Goal: Task Accomplishment & Management: Manage account settings

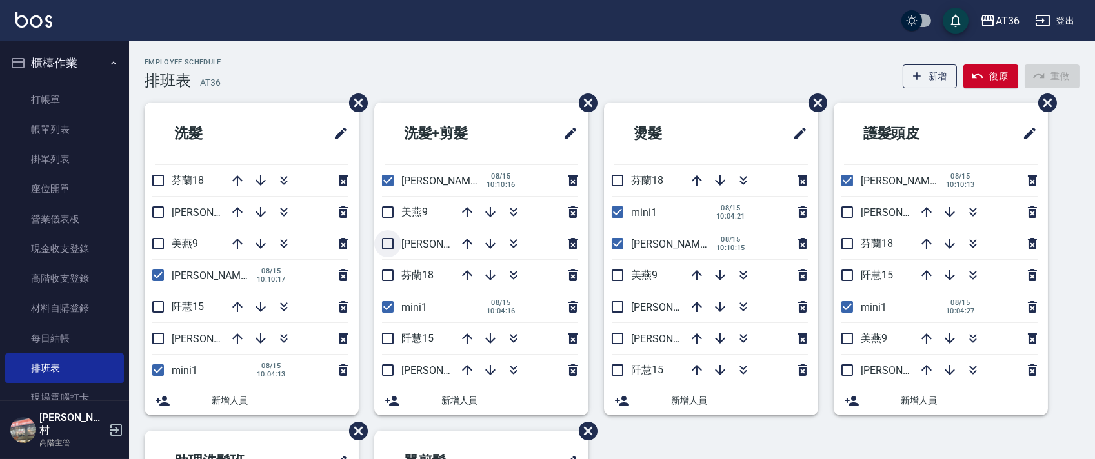
scroll to position [258, 0]
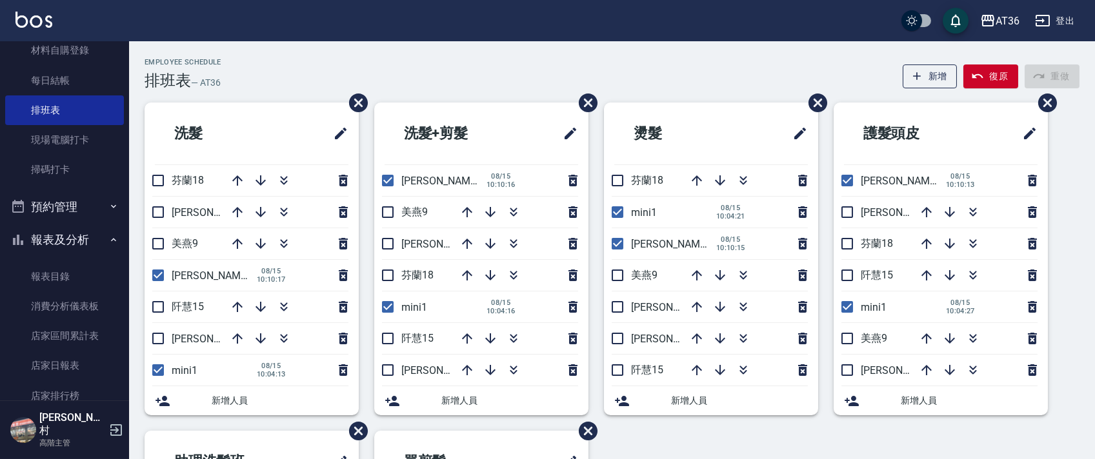
drag, startPoint x: 391, startPoint y: 243, endPoint x: 484, endPoint y: 213, distance: 97.5
click at [391, 243] on input "checkbox" at bounding box center [387, 243] width 27 height 27
checkbox input "true"
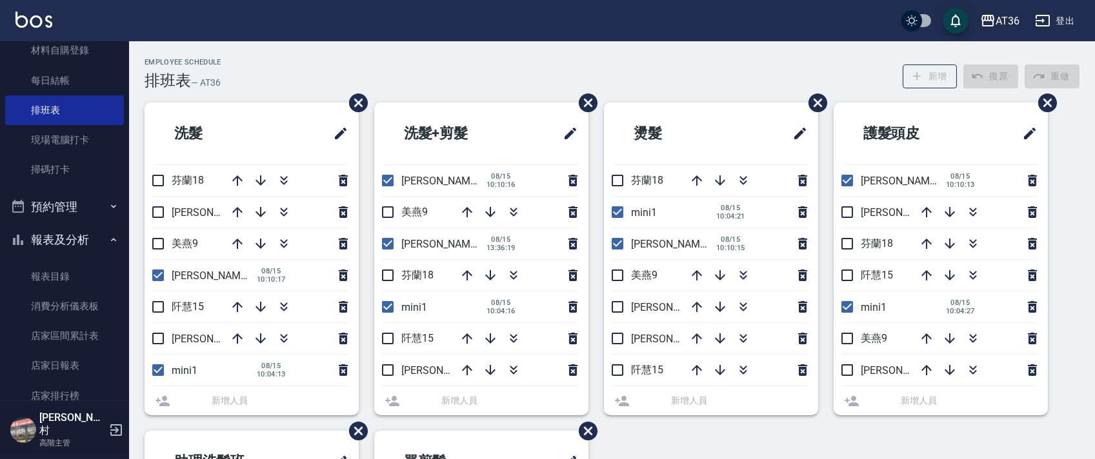
click at [467, 209] on div at bounding box center [516, 212] width 129 height 31
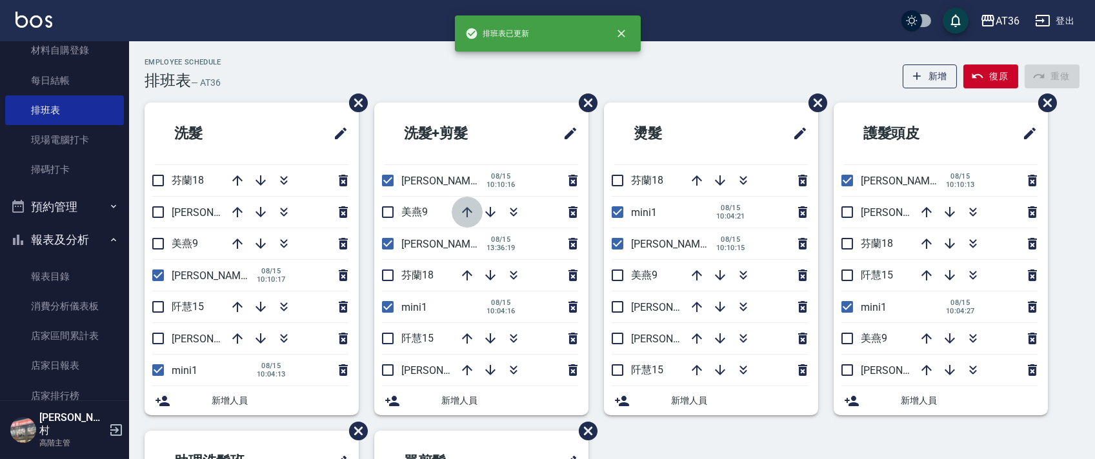
click at [467, 212] on icon "button" at bounding box center [467, 212] width 10 height 10
drag, startPoint x: 157, startPoint y: 335, endPoint x: 212, endPoint y: 184, distance: 160.6
click at [157, 336] on input "checkbox" at bounding box center [158, 338] width 27 height 27
checkbox input "true"
click at [236, 178] on icon "button" at bounding box center [237, 180] width 15 height 15
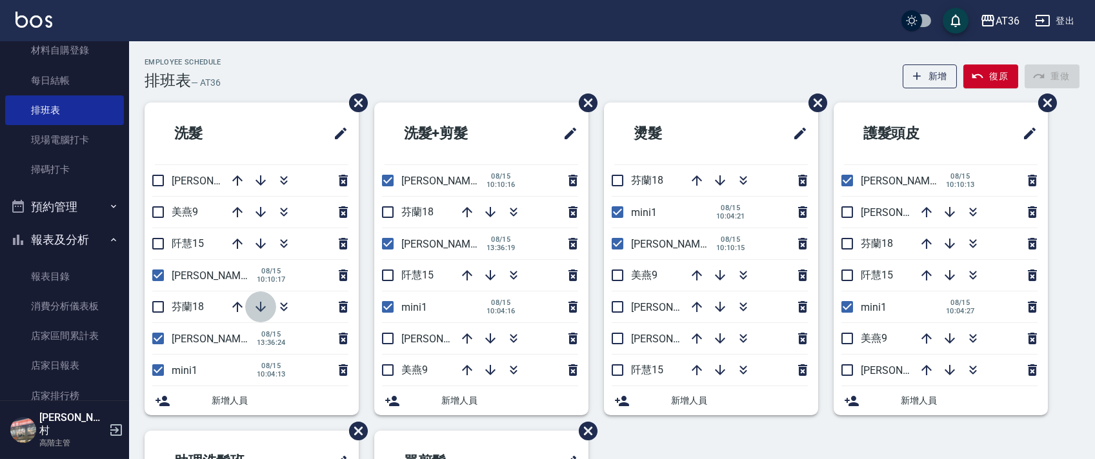
click at [262, 308] on icon "button" at bounding box center [260, 306] width 15 height 15
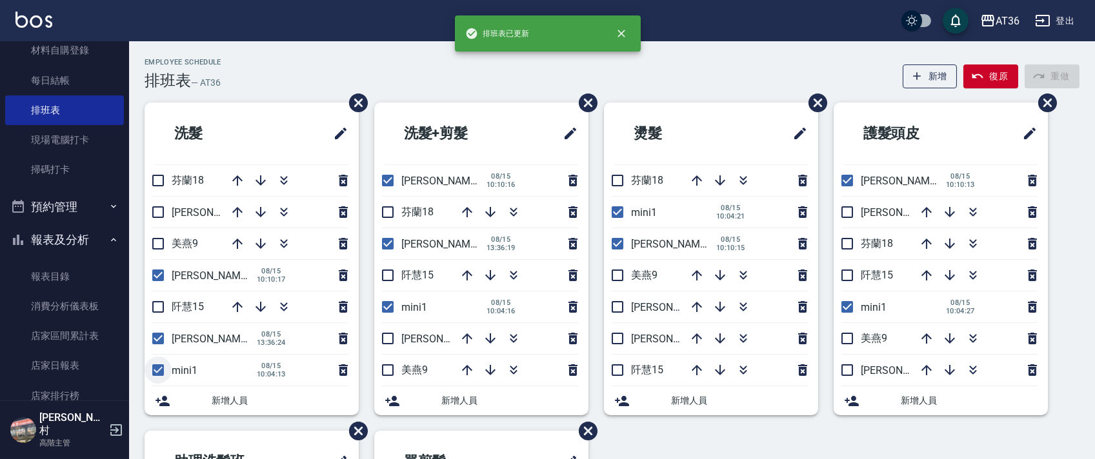
click at [162, 369] on input "checkbox" at bounding box center [158, 370] width 27 height 27
checkbox input "false"
click at [240, 178] on icon "button" at bounding box center [237, 180] width 10 height 10
click at [488, 367] on icon "button" at bounding box center [490, 370] width 15 height 15
click at [392, 308] on input "checkbox" at bounding box center [387, 307] width 27 height 27
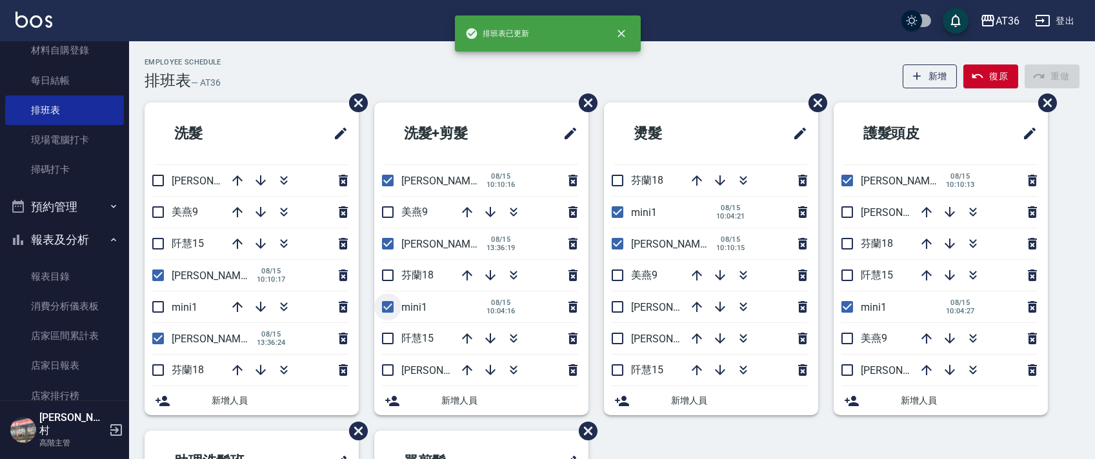
checkbox input "false"
click at [466, 212] on icon "button" at bounding box center [466, 212] width 15 height 15
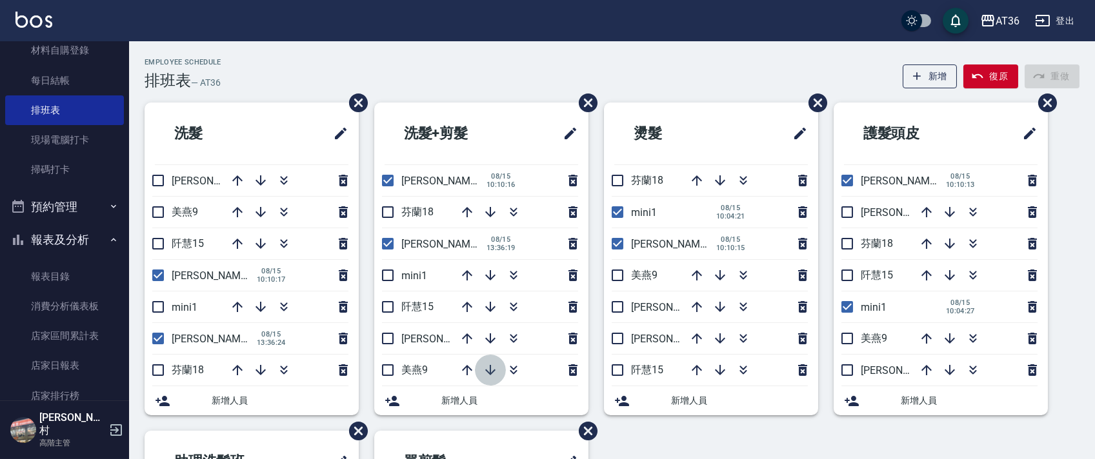
click at [490, 367] on icon "button" at bounding box center [490, 370] width 10 height 10
drag, startPoint x: 384, startPoint y: 209, endPoint x: 482, endPoint y: 230, distance: 100.4
click at [384, 211] on input "checkbox" at bounding box center [387, 212] width 27 height 27
checkbox input "true"
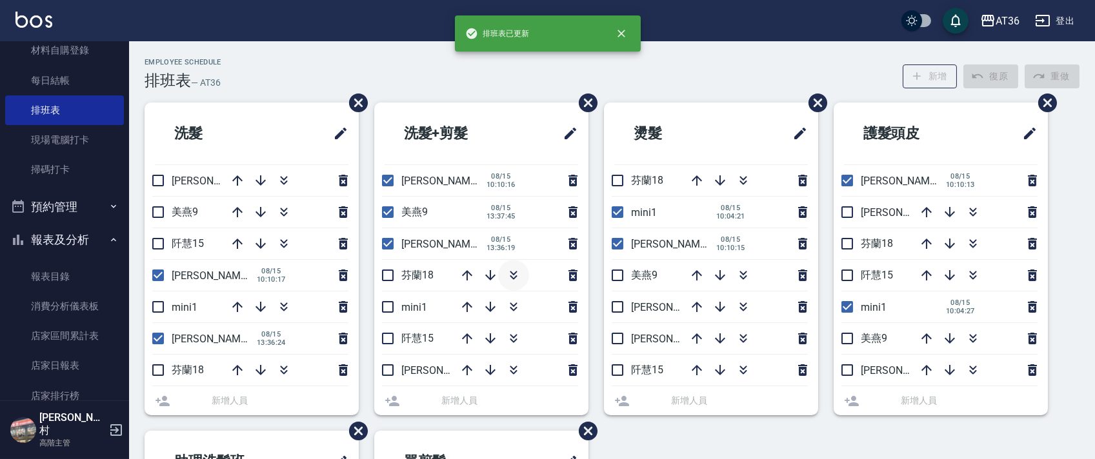
click at [388, 276] on li "芬蘭18" at bounding box center [481, 275] width 214 height 31
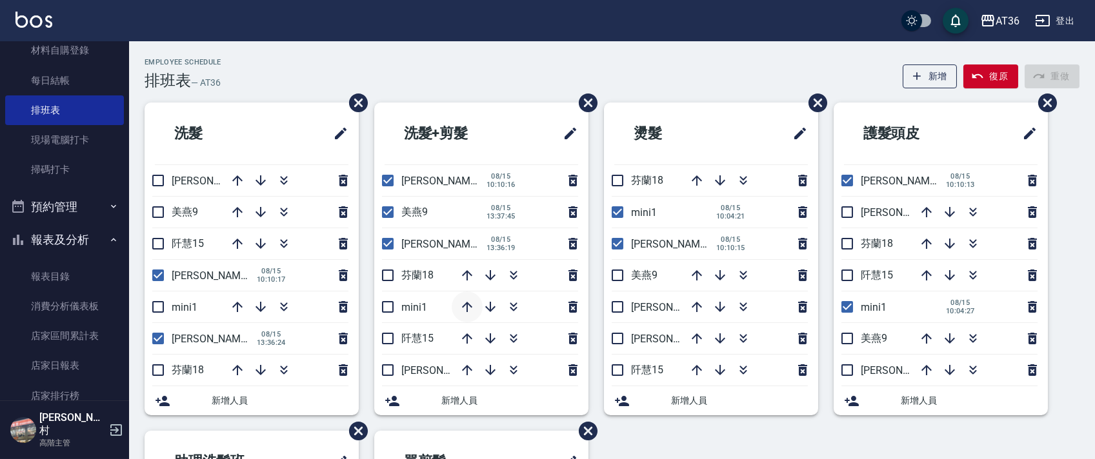
click at [469, 305] on icon "button" at bounding box center [467, 307] width 10 height 10
drag, startPoint x: 613, startPoint y: 207, endPoint x: 853, endPoint y: 188, distance: 240.7
click at [614, 207] on input "checkbox" at bounding box center [617, 212] width 27 height 27
checkbox input "false"
click at [852, 306] on input "checkbox" at bounding box center [847, 307] width 27 height 27
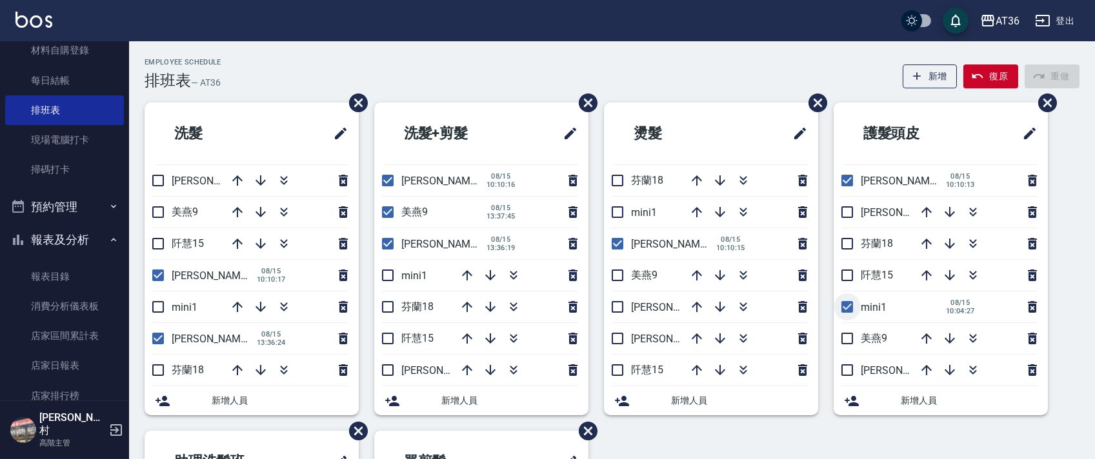
checkbox input "false"
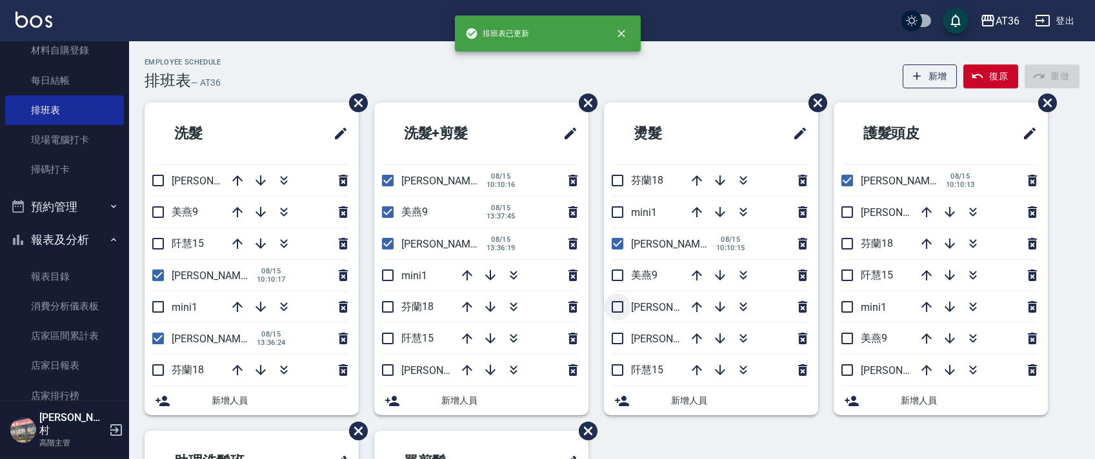
click at [614, 312] on input "checkbox" at bounding box center [617, 307] width 27 height 27
checkbox input "true"
click at [844, 366] on input "checkbox" at bounding box center [847, 370] width 27 height 27
checkbox input "true"
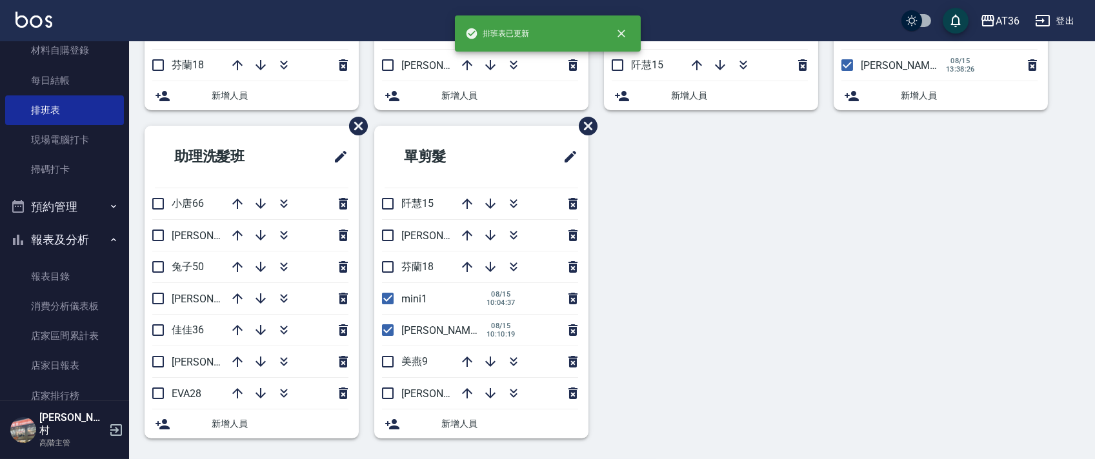
drag, startPoint x: 384, startPoint y: 392, endPoint x: 397, endPoint y: 270, distance: 123.3
click at [384, 392] on input "checkbox" at bounding box center [387, 393] width 27 height 27
checkbox input "true"
drag, startPoint x: 386, startPoint y: 301, endPoint x: 648, endPoint y: 292, distance: 262.1
click at [387, 302] on input "checkbox" at bounding box center [387, 298] width 27 height 27
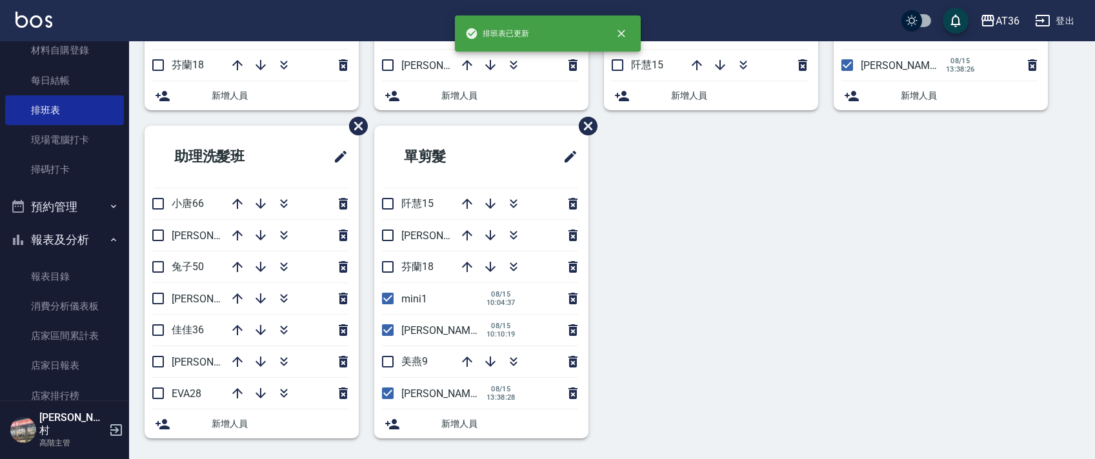
checkbox input "false"
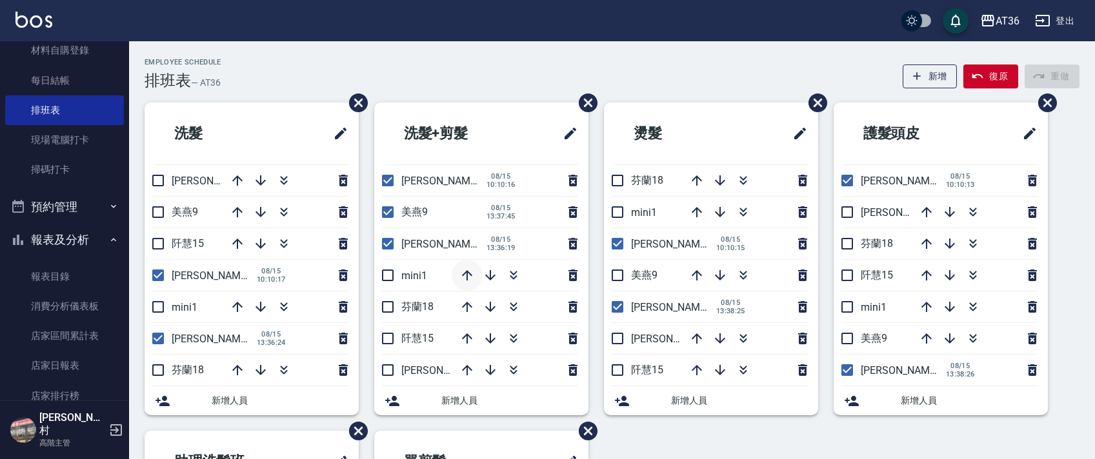
click at [463, 279] on icon "button" at bounding box center [466, 275] width 15 height 15
click at [257, 370] on icon "button" at bounding box center [260, 370] width 15 height 15
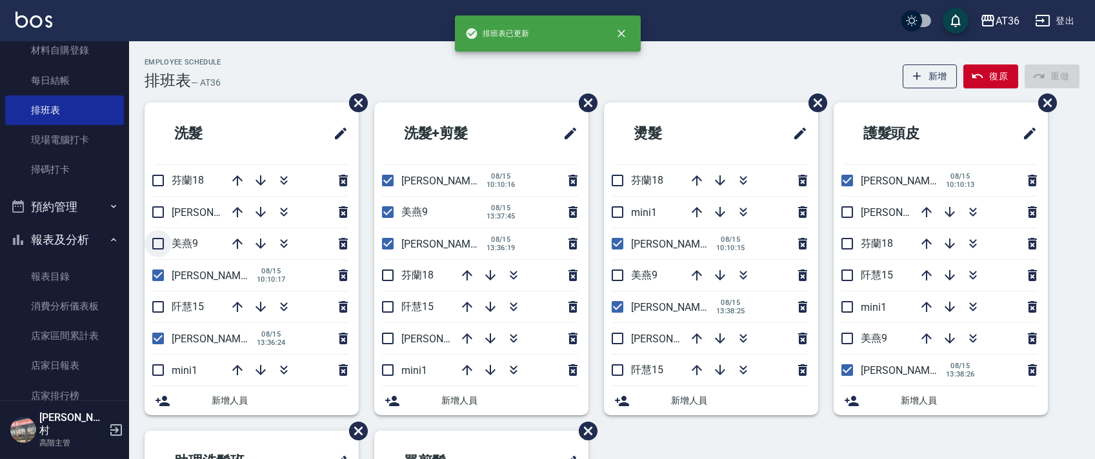
click at [159, 246] on input "checkbox" at bounding box center [158, 243] width 27 height 27
click at [232, 180] on icon "button" at bounding box center [237, 180] width 10 height 10
click at [159, 243] on input "checkbox" at bounding box center [158, 243] width 27 height 27
checkbox input "true"
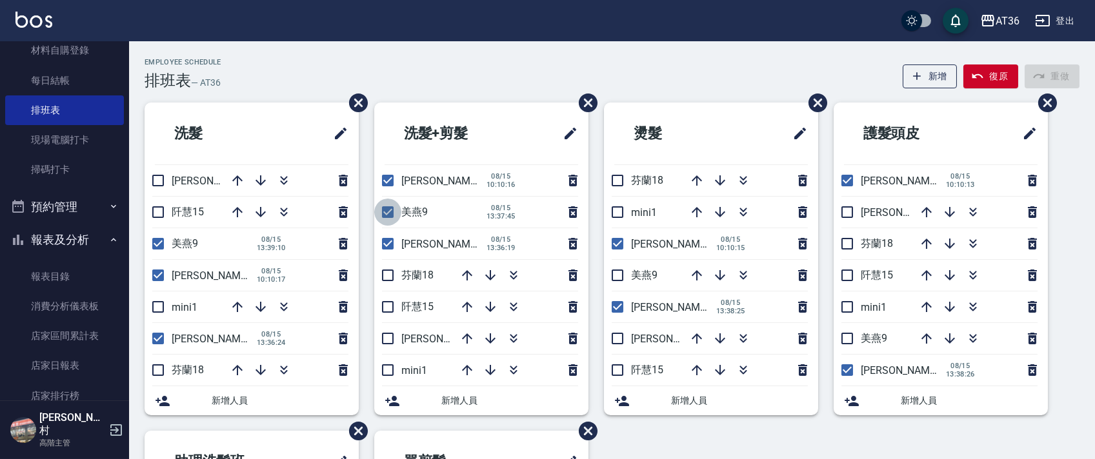
click at [384, 213] on input "checkbox" at bounding box center [387, 212] width 27 height 27
checkbox input "false"
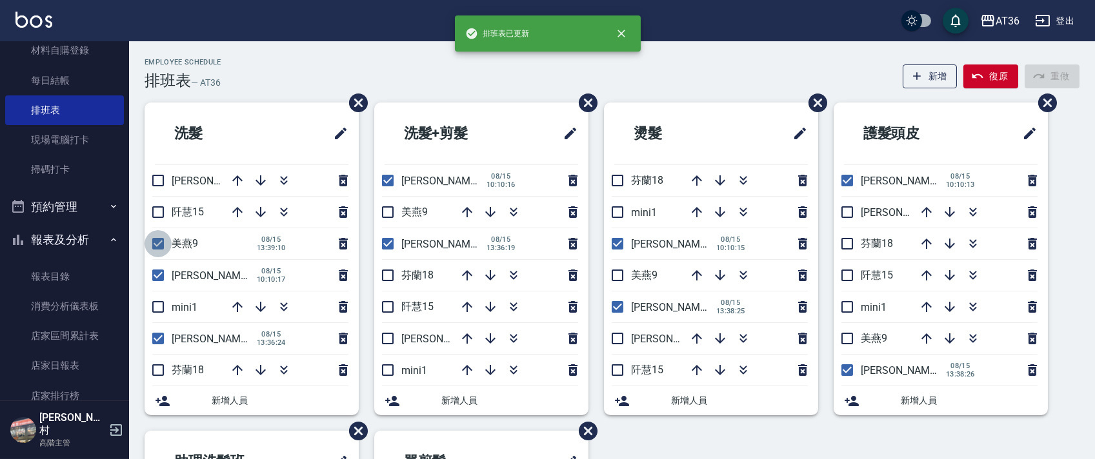
click at [154, 243] on input "checkbox" at bounding box center [158, 243] width 27 height 27
checkbox input "false"
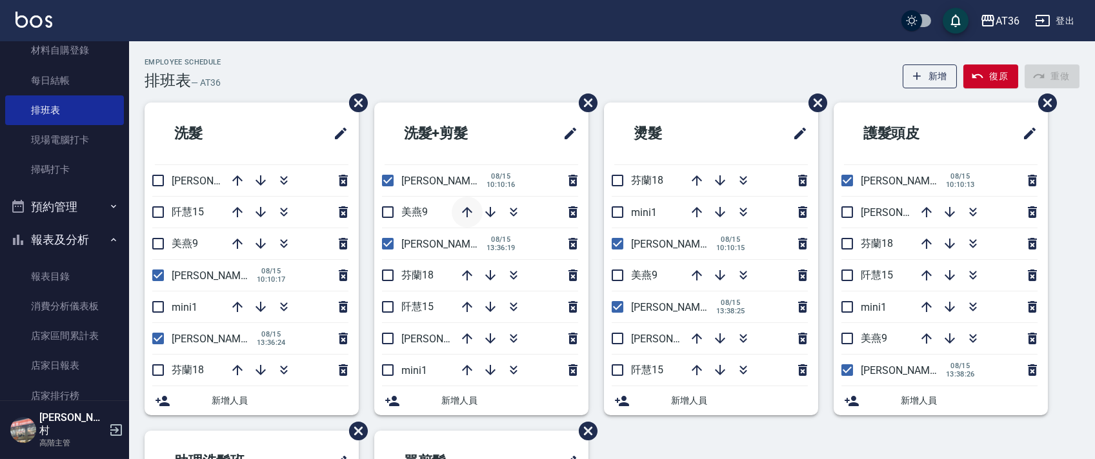
click at [468, 211] on icon "button" at bounding box center [466, 212] width 15 height 15
